Goal: Transaction & Acquisition: Subscribe to service/newsletter

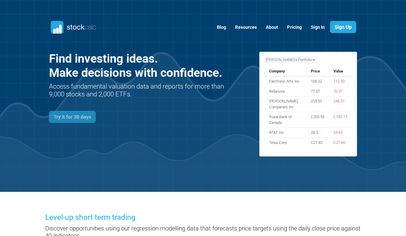
click at [71, 117] on link "Try it for 30 days" at bounding box center [72, 117] width 47 height 12
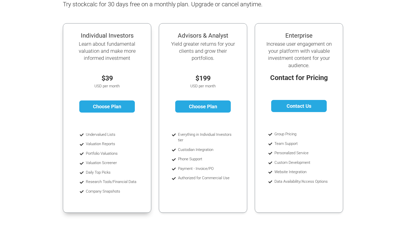
scroll to position [3, 0]
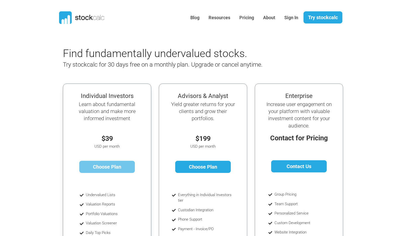
click at [110, 166] on link "Choose Plan" at bounding box center [107, 167] width 56 height 12
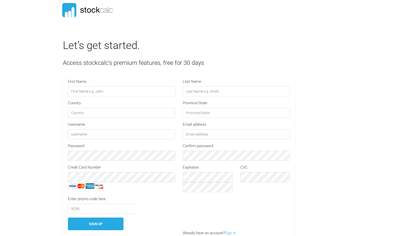
type input "STOCKCALC30"
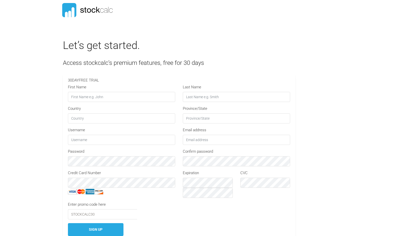
click at [73, 13] on icon at bounding box center [72, 12] width 3 height 10
